Goal: Transaction & Acquisition: Purchase product/service

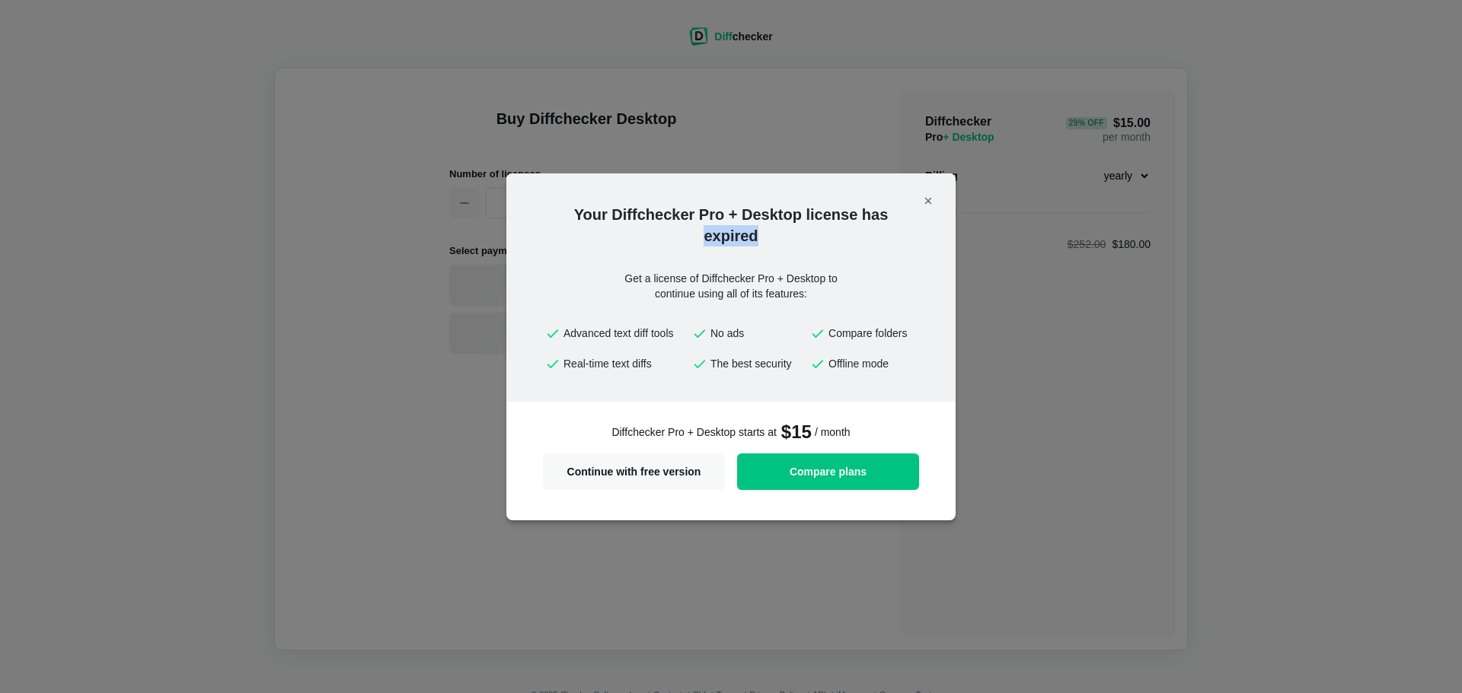
drag, startPoint x: 772, startPoint y: 236, endPoint x: 681, endPoint y: 240, distance: 90.7
click at [681, 240] on h2 "Your Diffchecker Pro + Desktop license has expired" at bounding box center [730, 225] width 449 height 43
click at [815, 241] on h2 "Your Diffchecker Pro + Desktop license has expired" at bounding box center [730, 225] width 449 height 43
click at [798, 248] on div "Your Diffchecker Pro + Desktop license has expired Get a license of Diffchecker…" at bounding box center [730, 288] width 449 height 228
click at [846, 470] on span "Compare plans" at bounding box center [828, 472] width 164 height 11
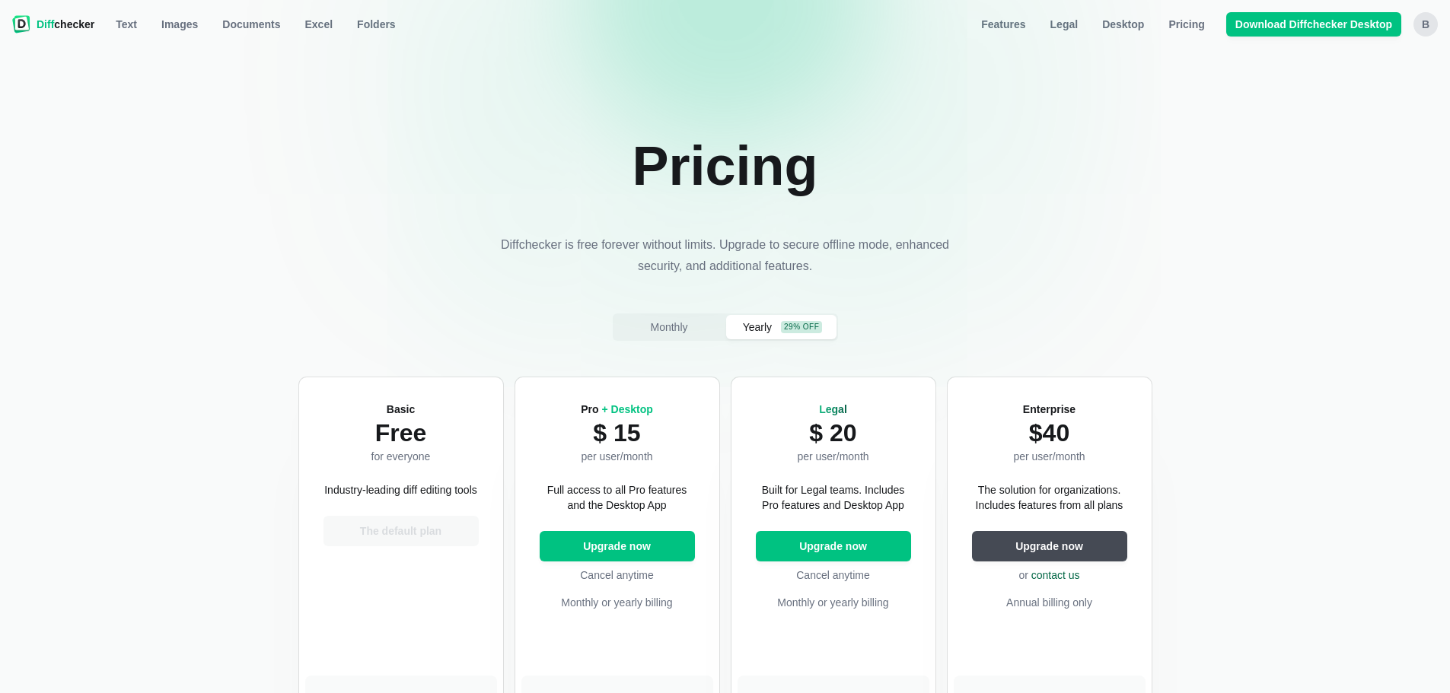
drag, startPoint x: 1325, startPoint y: 244, endPoint x: 1328, endPoint y: 225, distance: 18.7
click at [1140, 227] on section "Pricing Diffchecker is free forever without limits. Upgrade to secure offline m…" at bounding box center [725, 537] width 853 height 904
